Goal: Information Seeking & Learning: Find specific fact

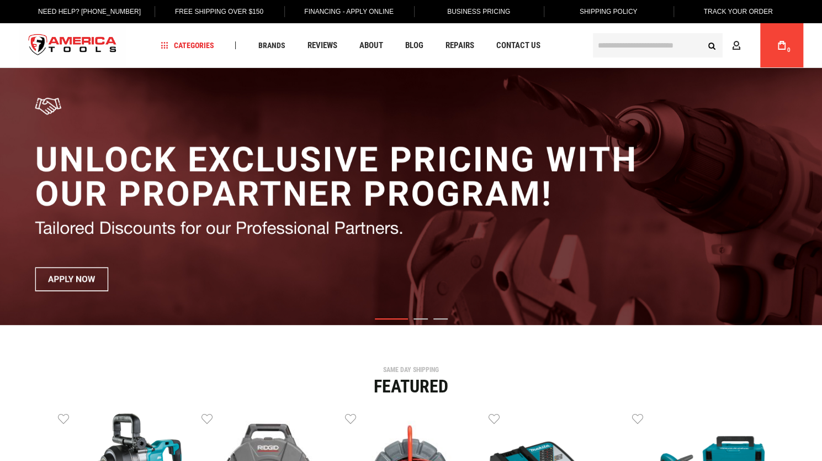
click at [613, 54] on input "text" at bounding box center [658, 45] width 130 height 24
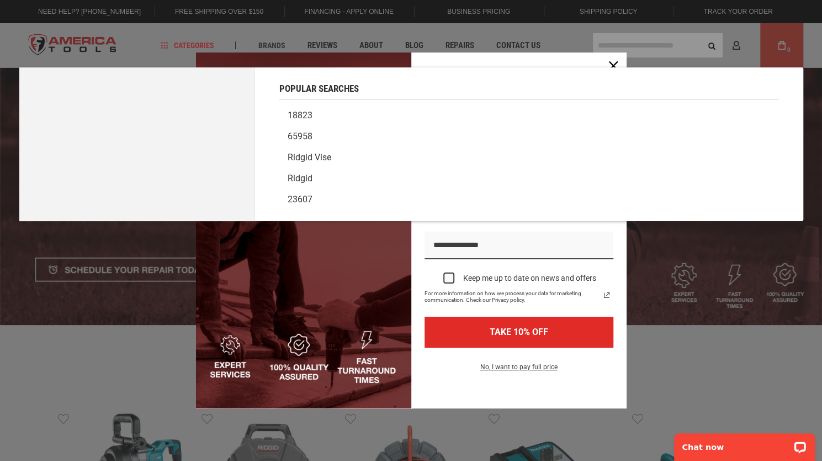
click at [549, 57] on div "Marketing offer form" at bounding box center [518, 230] width 215 height 356
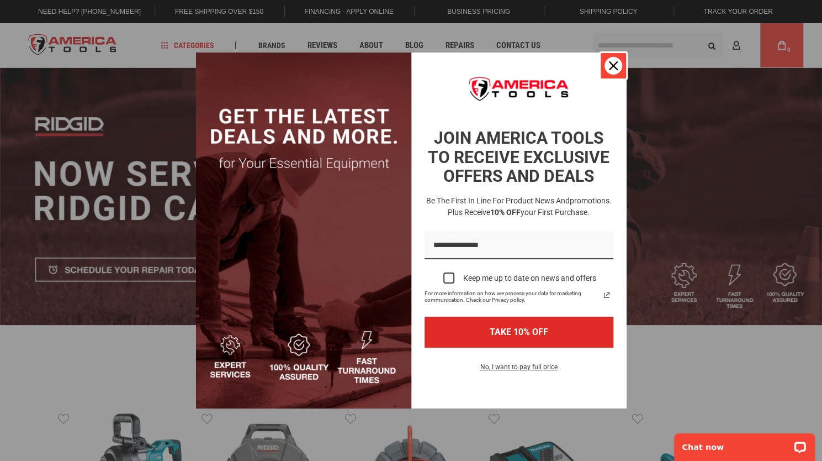
click at [613, 67] on icon "close icon" at bounding box center [613, 65] width 9 height 9
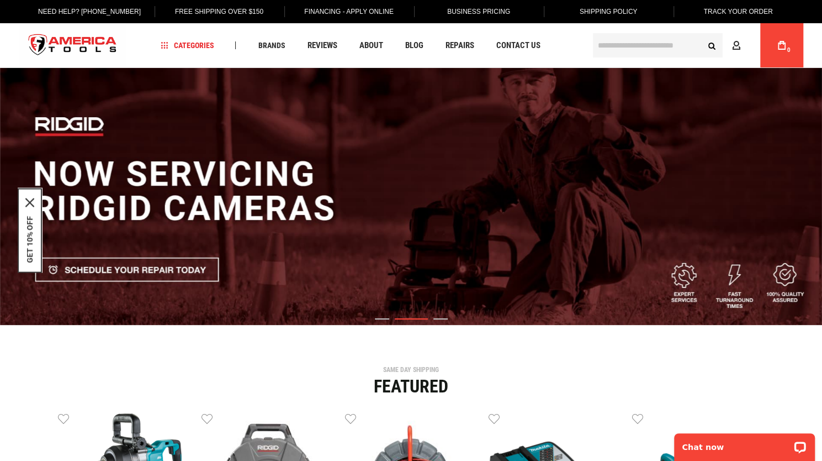
click at [612, 50] on input "text" at bounding box center [658, 45] width 130 height 24
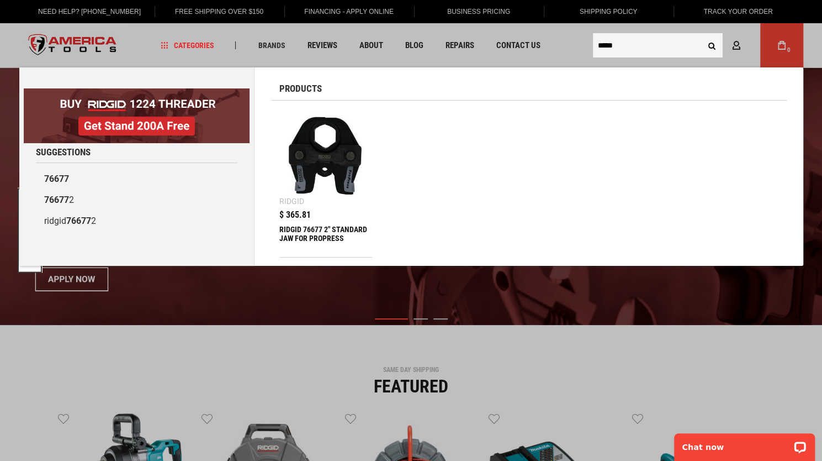
type input "*****"
click at [337, 168] on img at bounding box center [326, 155] width 82 height 82
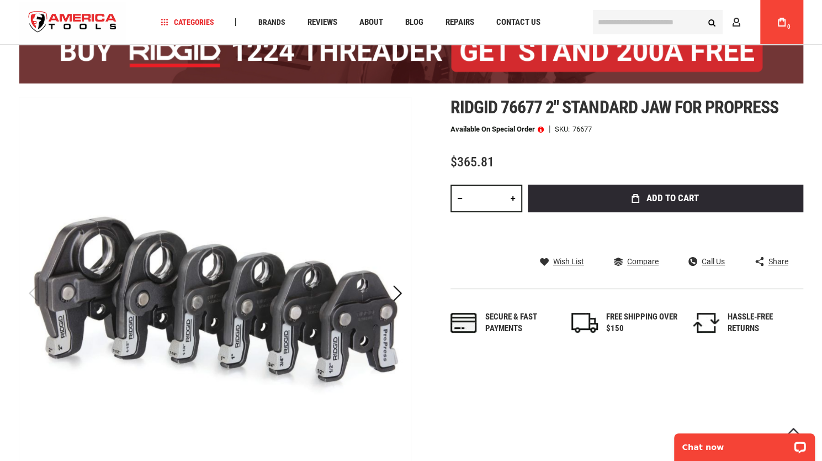
scroll to position [123, 0]
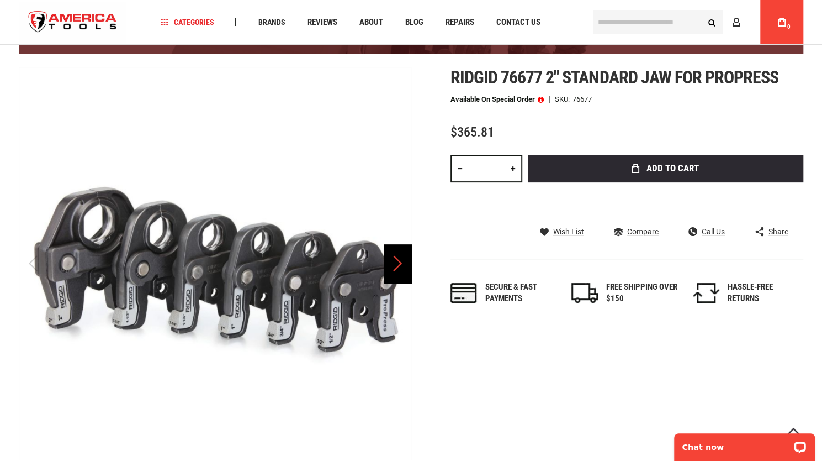
click at [399, 269] on div "Next" at bounding box center [398, 263] width 28 height 39
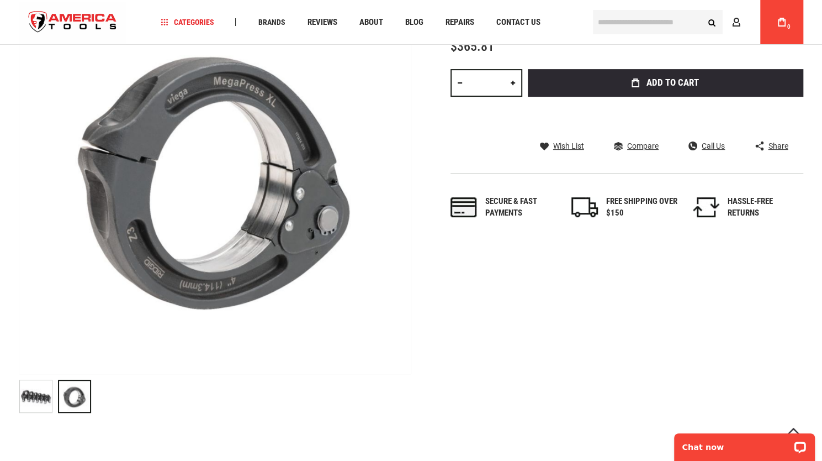
scroll to position [209, 0]
click at [39, 186] on div "Previous" at bounding box center [33, 177] width 28 height 39
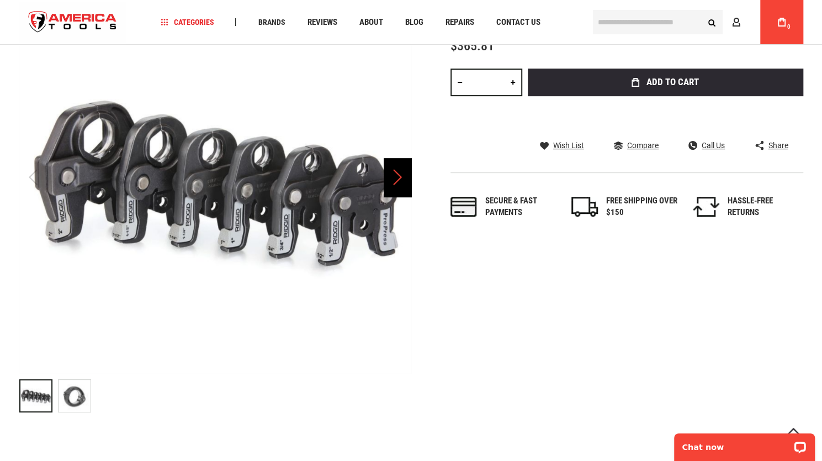
click at [401, 177] on div "Next" at bounding box center [398, 177] width 28 height 39
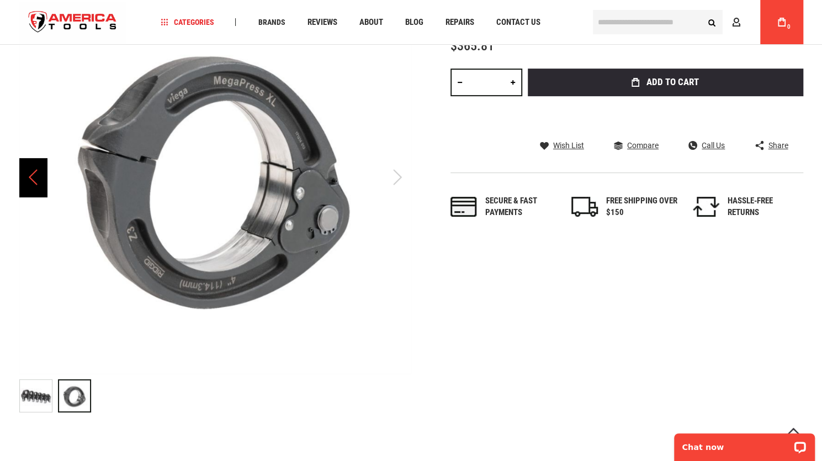
click at [40, 181] on div "Previous" at bounding box center [33, 177] width 28 height 39
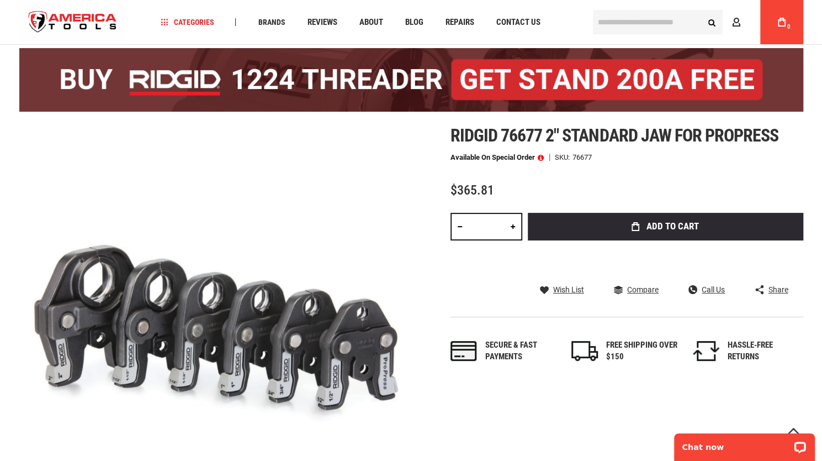
scroll to position [65, 0]
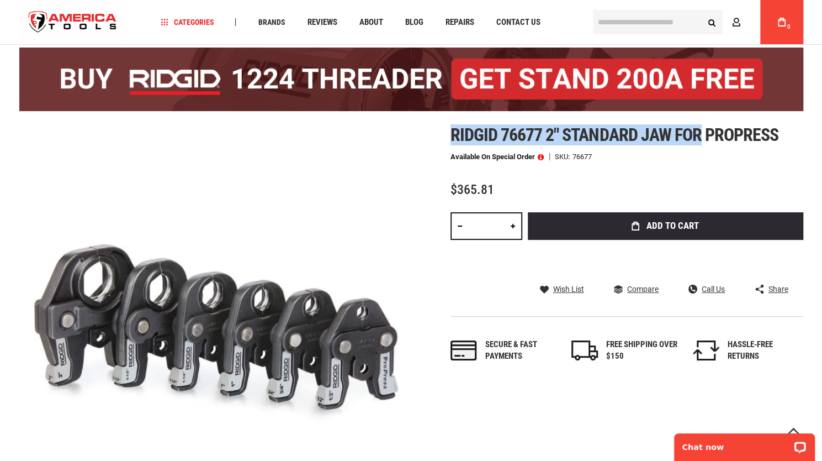
drag, startPoint x: 673, startPoint y: 134, endPoint x: 439, endPoint y: 134, distance: 233.6
click at [439, 134] on div "Skip to the end of the images gallery Skip to the beginning of the images galle…" at bounding box center [411, 343] width 784 height 436
copy span "Ridgid 76677 2" standard jaw for"
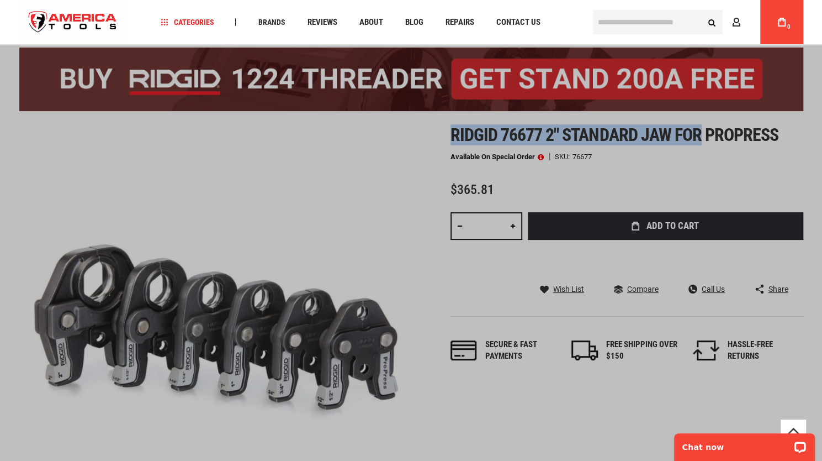
click at [641, 20] on input "text" at bounding box center [658, 22] width 130 height 24
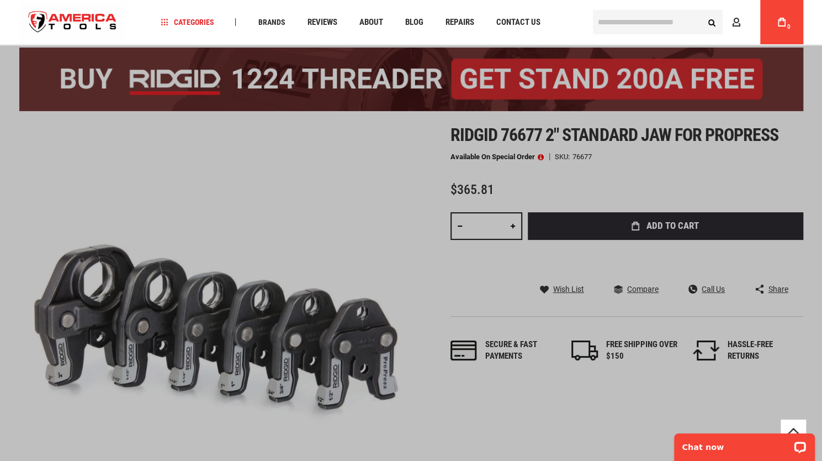
paste input "**********"
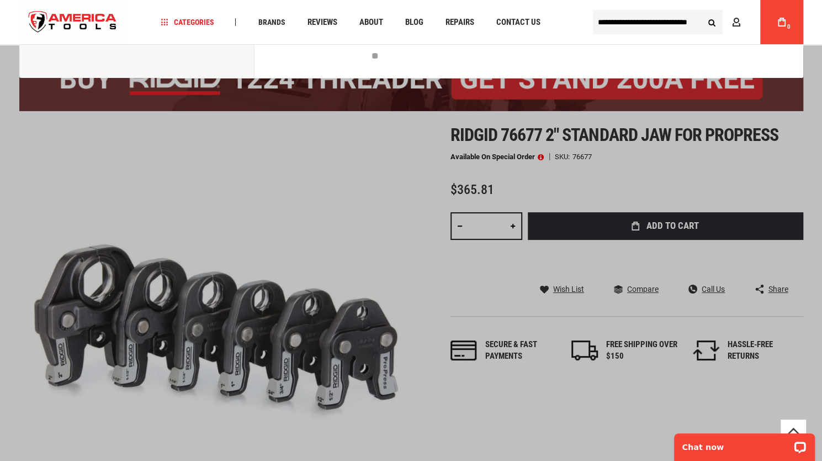
scroll to position [0, 0]
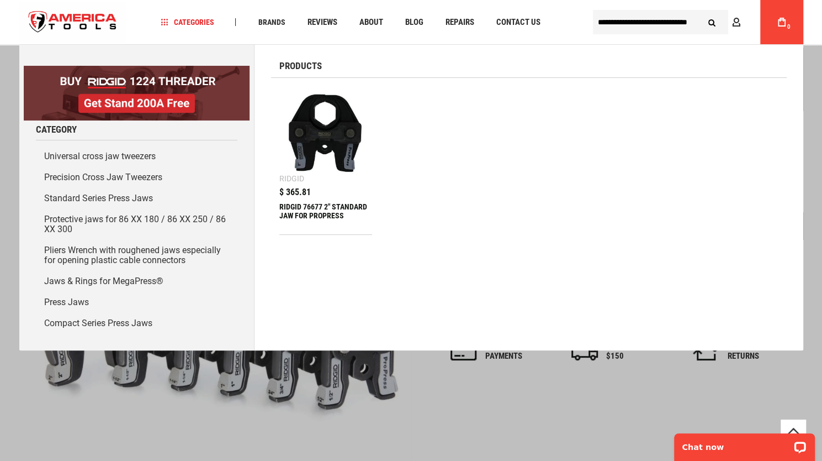
click at [625, 21] on input "**********" at bounding box center [660, 22] width 135 height 24
click at [689, 24] on input "**********" at bounding box center [660, 22] width 135 height 24
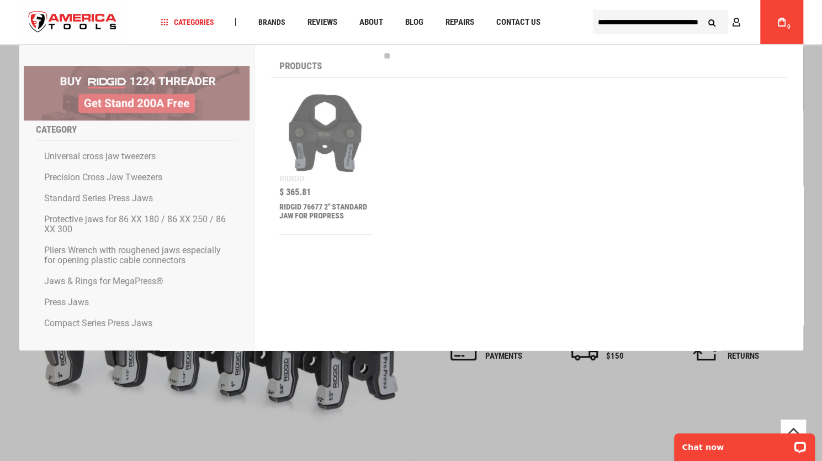
type input "**********"
click at [702, 12] on button "Search" at bounding box center [712, 22] width 21 height 21
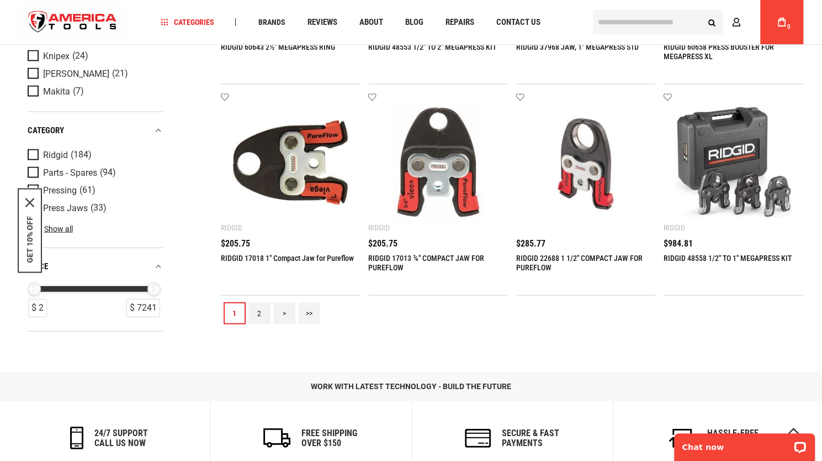
scroll to position [1404, 0]
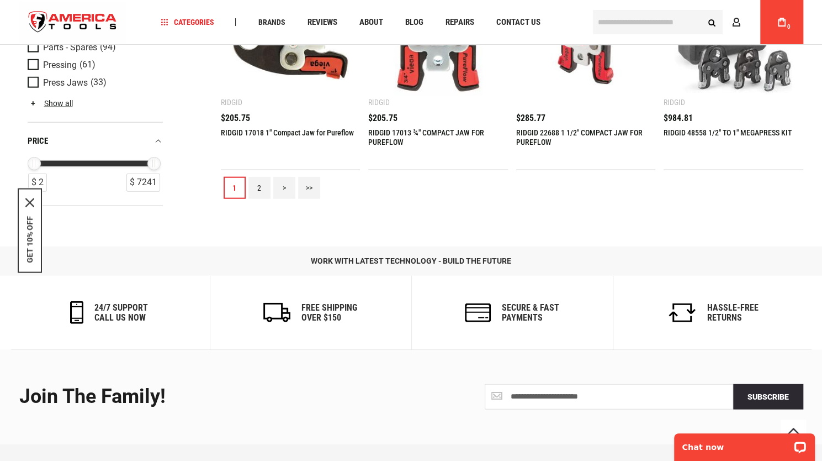
click at [262, 187] on link "2" at bounding box center [260, 188] width 22 height 22
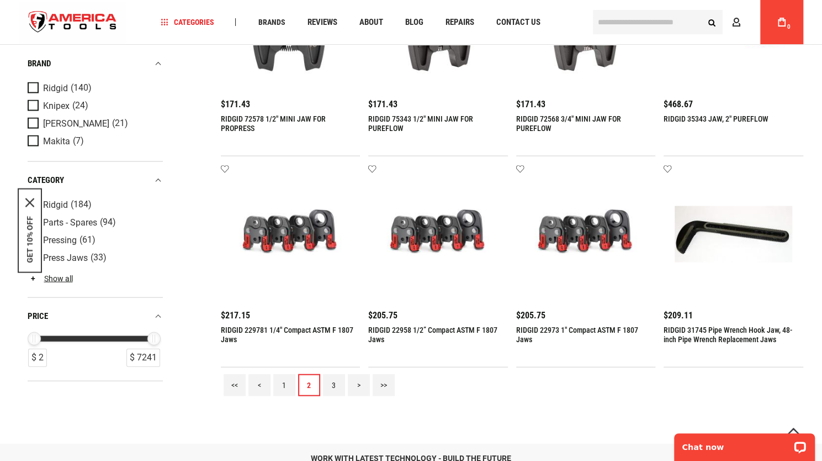
scroll to position [1208, 0]
click at [336, 385] on link "3" at bounding box center [334, 384] width 22 height 22
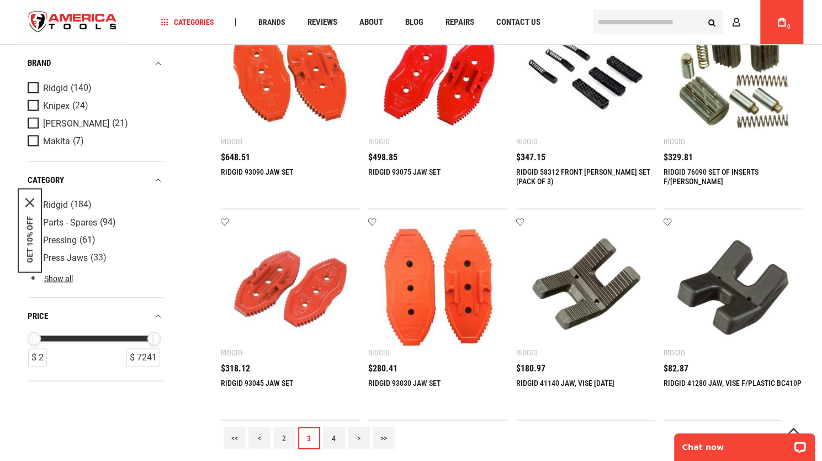
scroll to position [1324, 0]
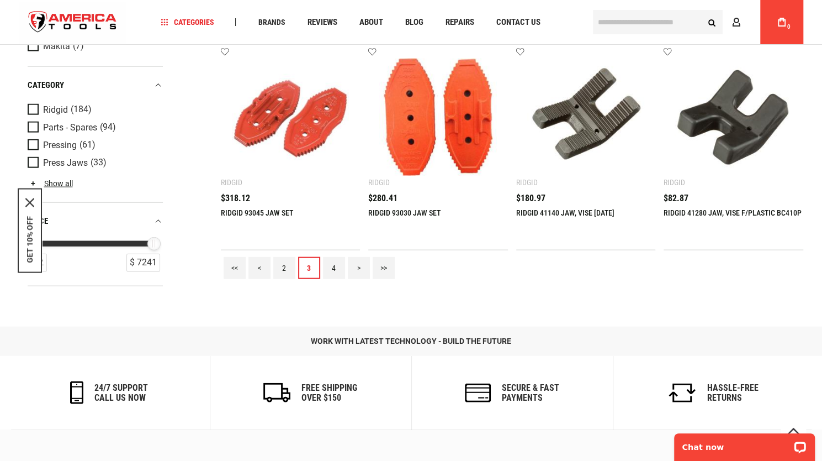
click at [286, 273] on link "2" at bounding box center [284, 268] width 22 height 22
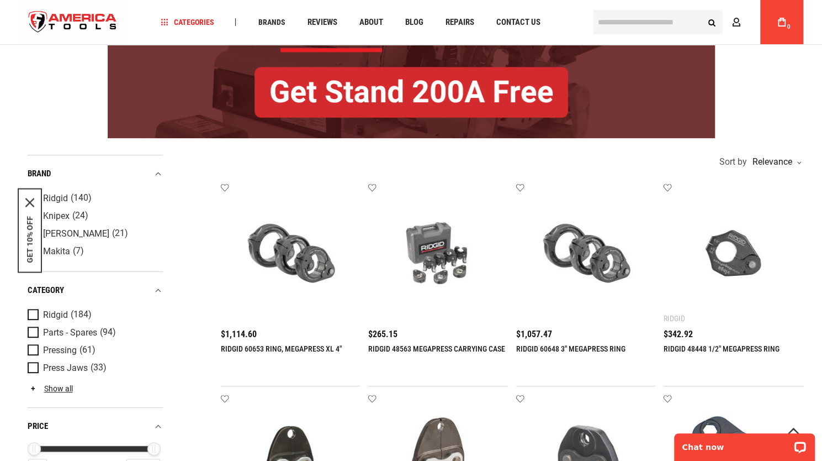
scroll to position [140, 0]
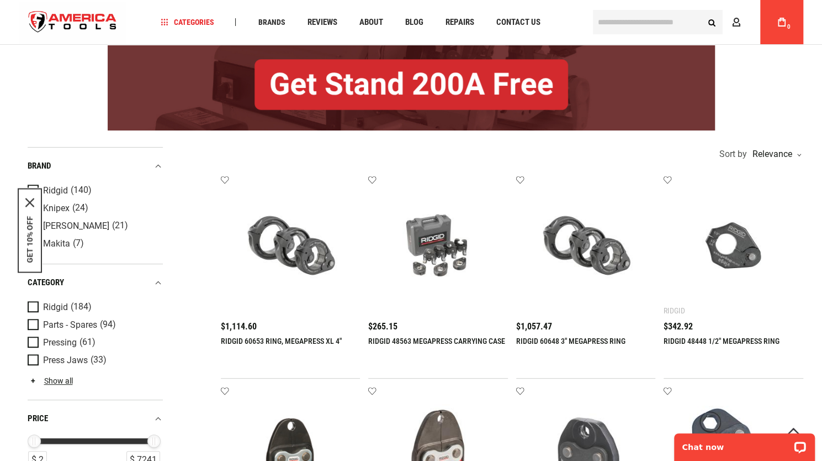
click at [293, 281] on img at bounding box center [291, 245] width 118 height 118
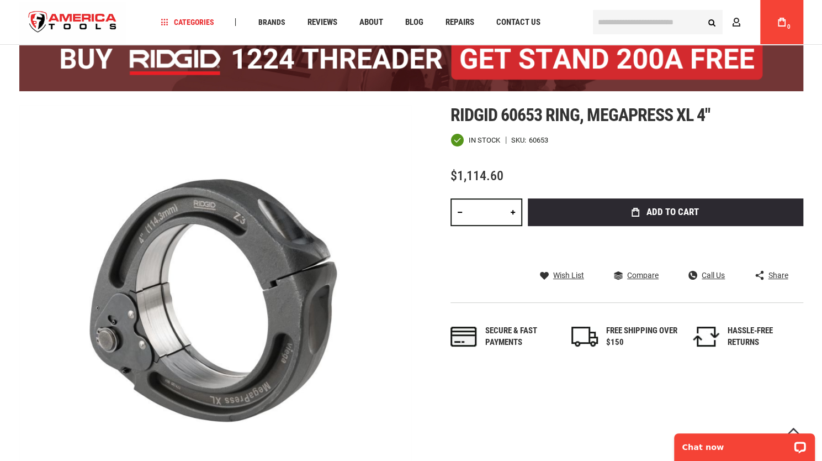
scroll to position [84, 0]
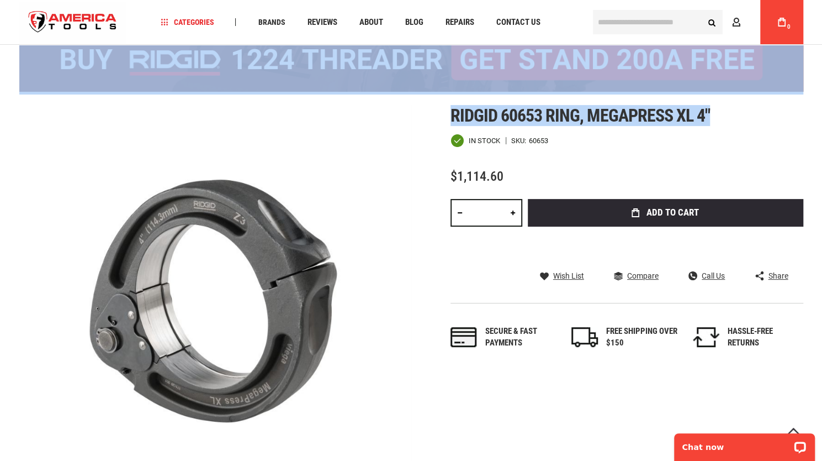
drag, startPoint x: 723, startPoint y: 119, endPoint x: 484, endPoint y: 102, distance: 240.2
click at [484, 105] on span "Ridgid 60653 ring, megapress xl 4"" at bounding box center [581, 115] width 260 height 21
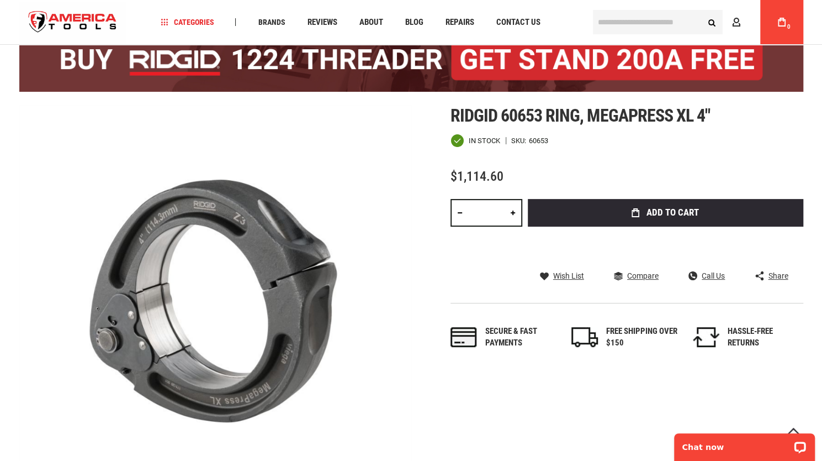
click at [486, 105] on span "Ridgid 60653 ring, megapress xl 4"" at bounding box center [581, 115] width 260 height 21
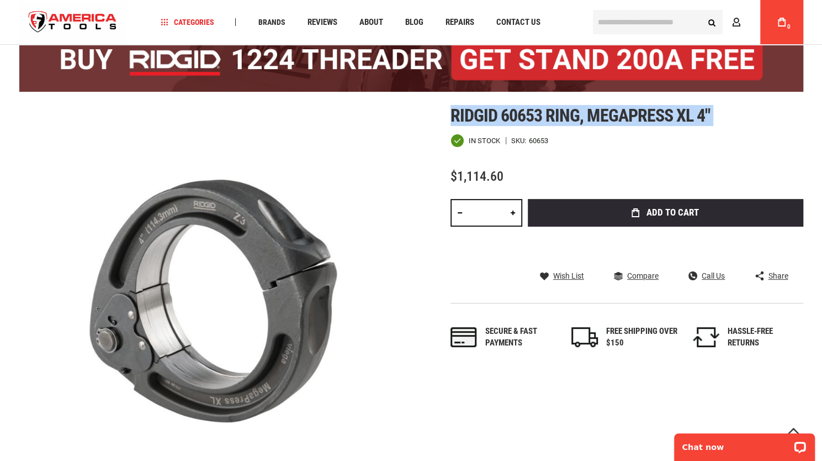
click at [486, 105] on span "Ridgid 60653 ring, megapress xl 4"" at bounding box center [581, 115] width 260 height 21
copy div "Ridgid 60653 ring, megapress xl 4""
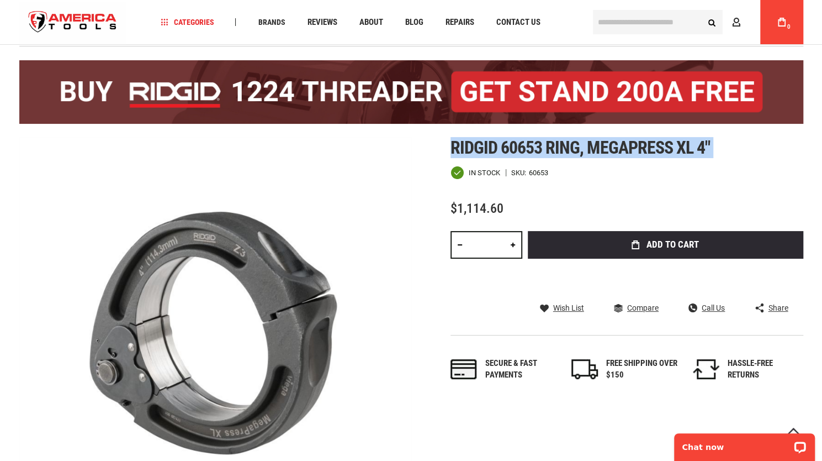
scroll to position [0, 0]
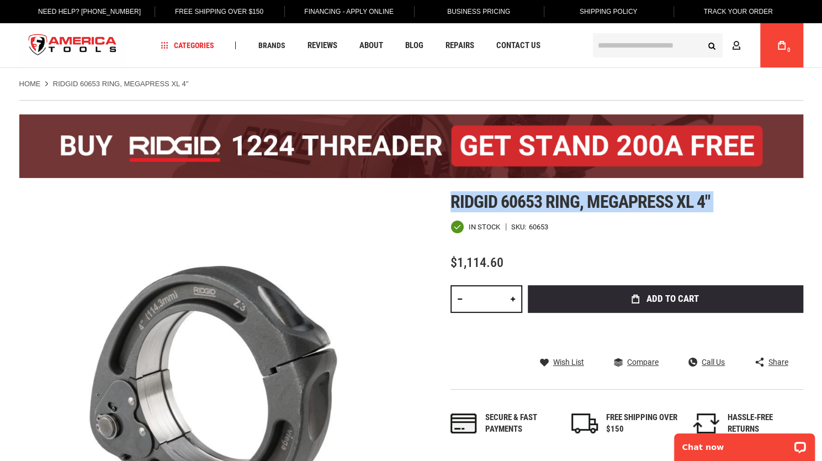
click at [599, 45] on input "text" at bounding box center [658, 45] width 130 height 24
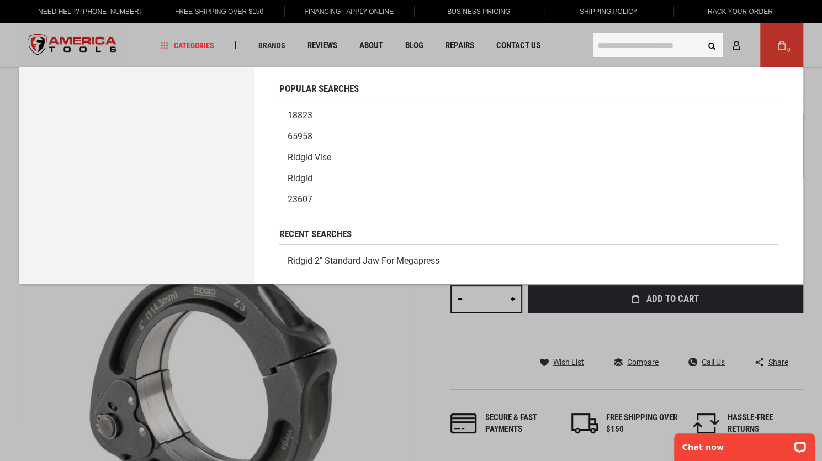
paste input "**********"
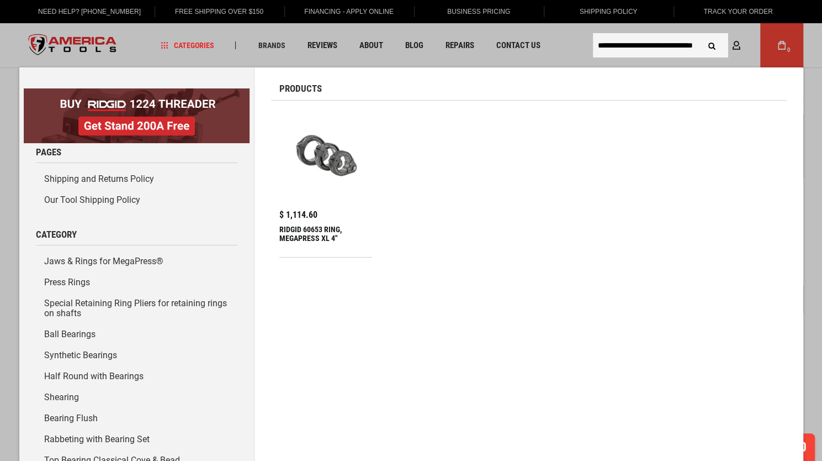
click at [698, 43] on input "**********" at bounding box center [660, 45] width 135 height 24
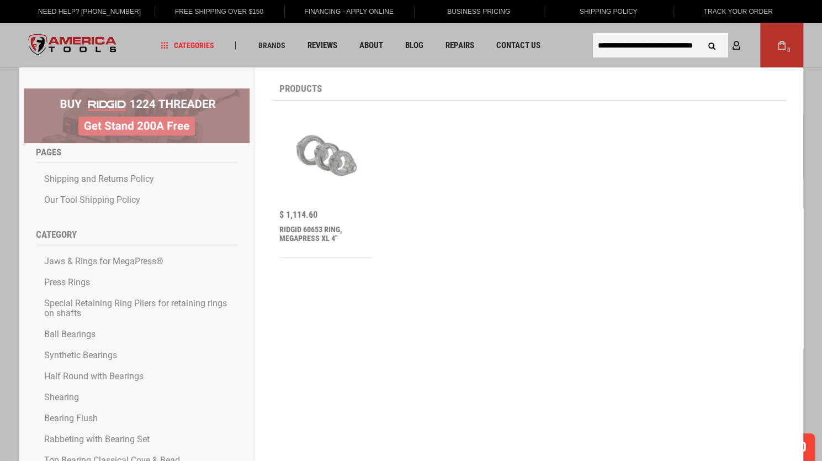
scroll to position [0, 5]
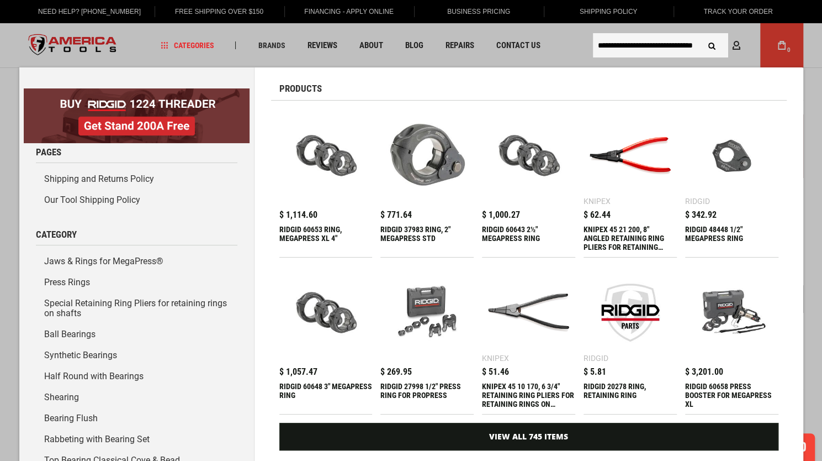
type input "**********"
click at [702, 35] on button "Search" at bounding box center [712, 45] width 21 height 21
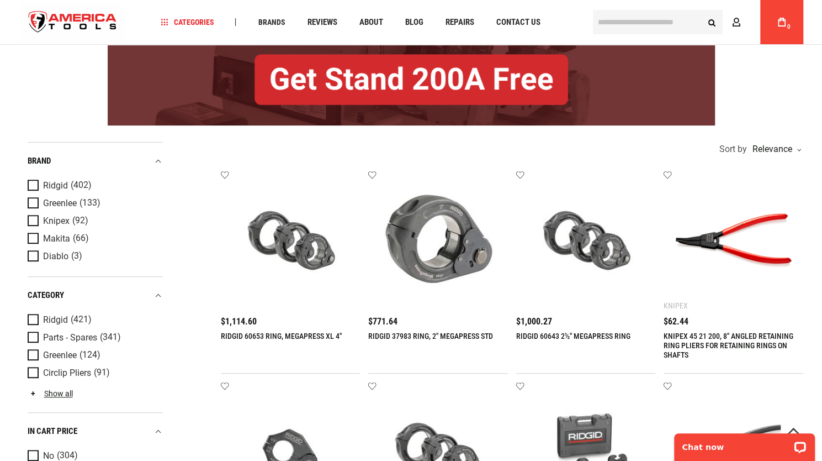
scroll to position [147, 0]
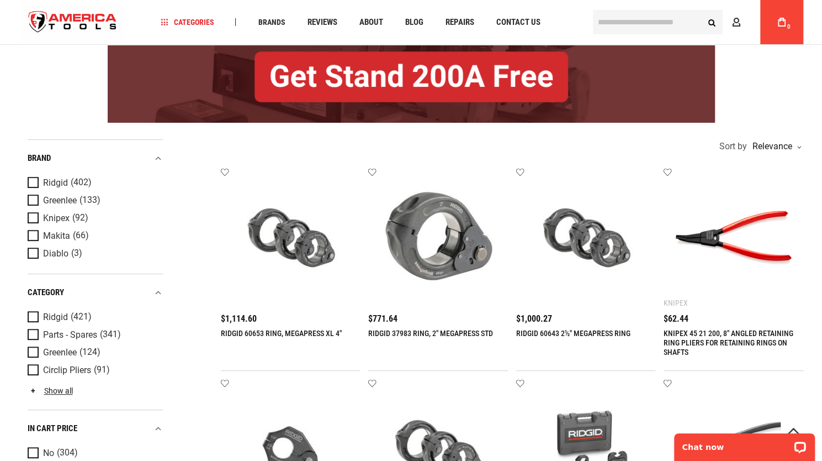
click at [422, 256] on img at bounding box center [438, 237] width 118 height 118
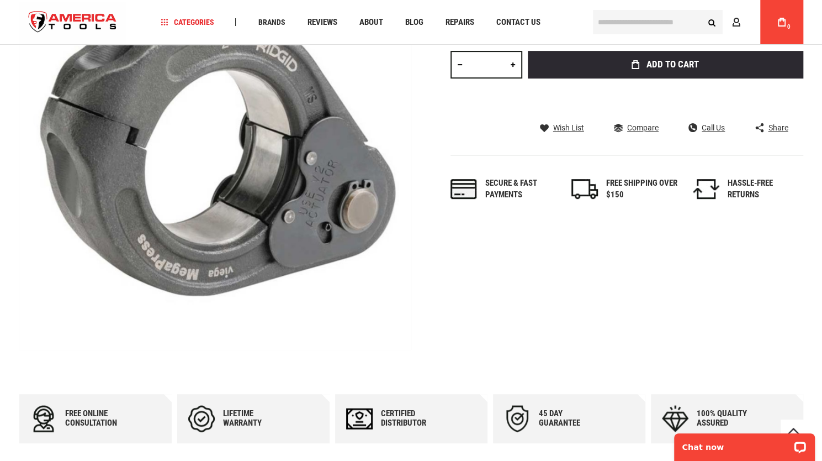
scroll to position [234, 0]
